Goal: Information Seeking & Learning: Learn about a topic

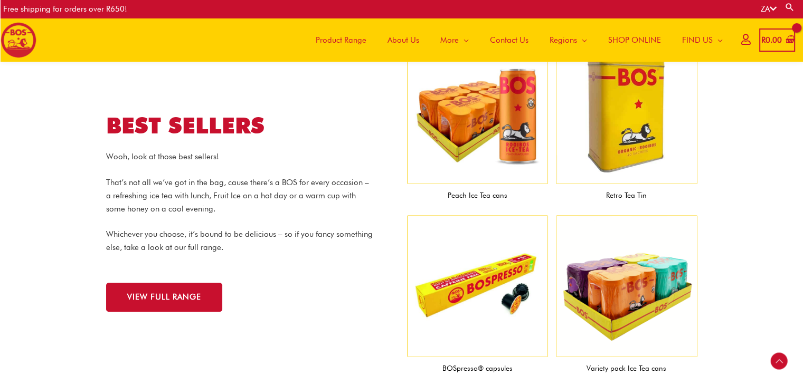
scroll to position [1033, 0]
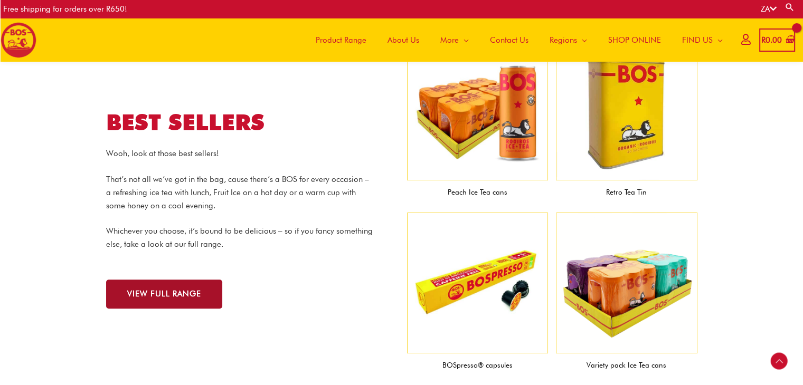
click at [137, 294] on span "VIEW FULL RANGE" at bounding box center [164, 294] width 74 height 8
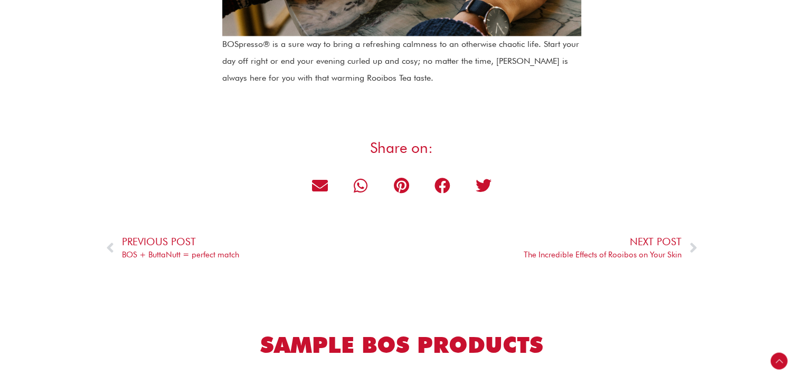
scroll to position [1775, 0]
